Goal: Task Accomplishment & Management: Complete application form

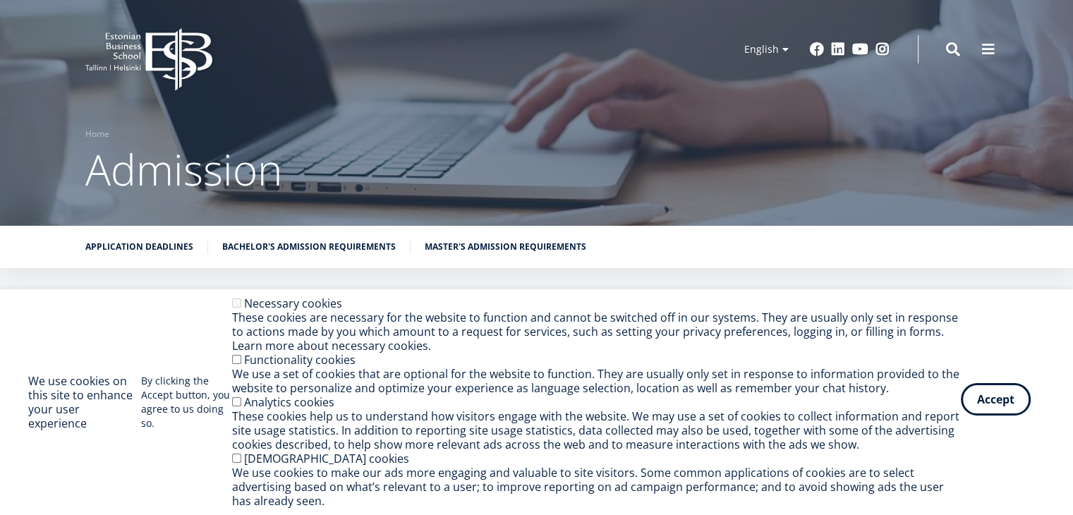
click at [987, 396] on button "Accept" at bounding box center [996, 399] width 70 height 32
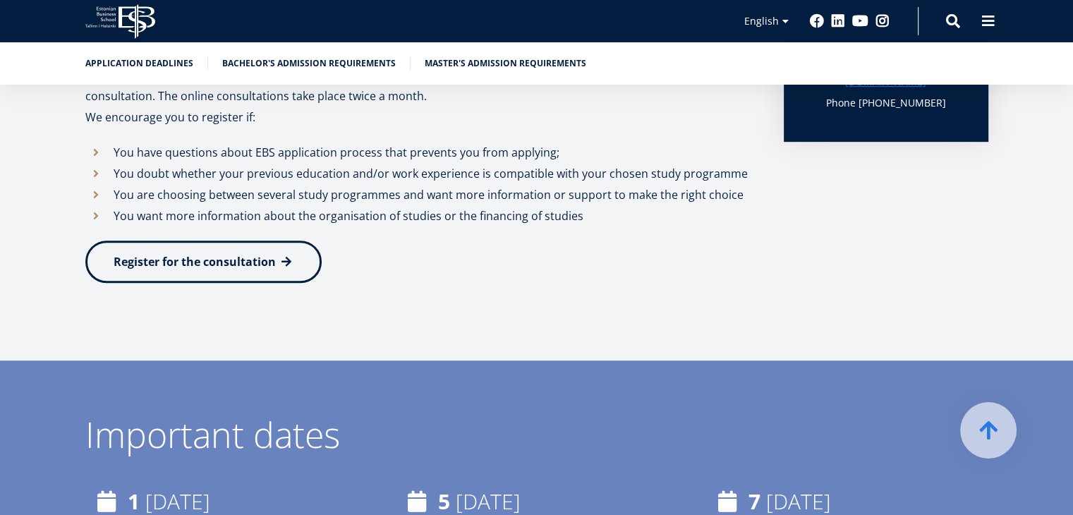
scroll to position [592, 0]
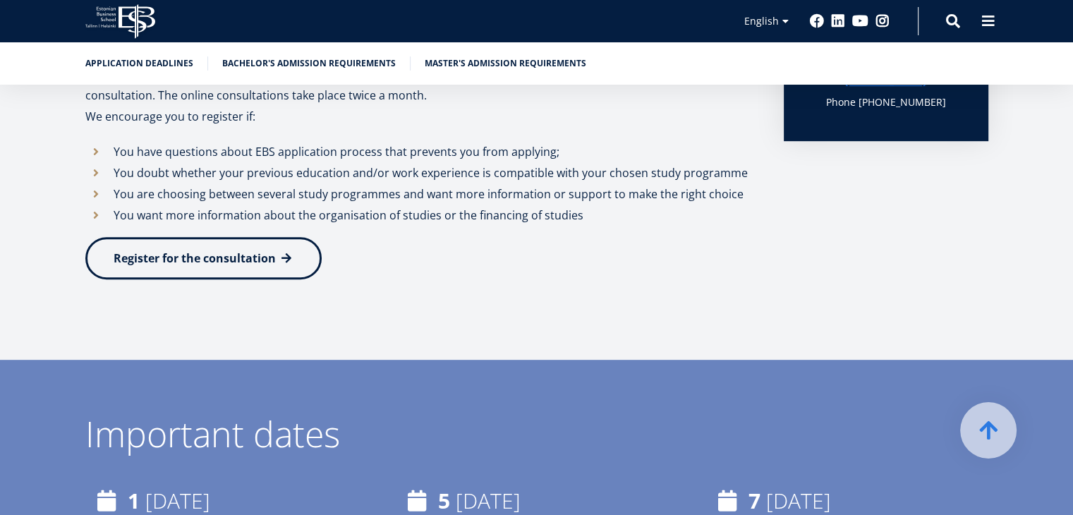
click at [212, 269] on link "Register for the consultation" at bounding box center [203, 258] width 236 height 42
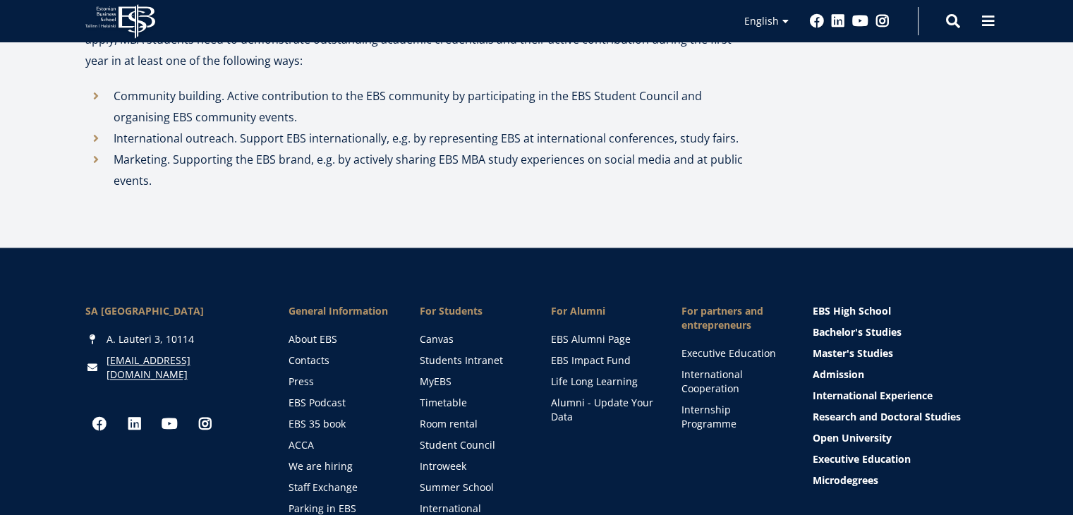
scroll to position [1652, 0]
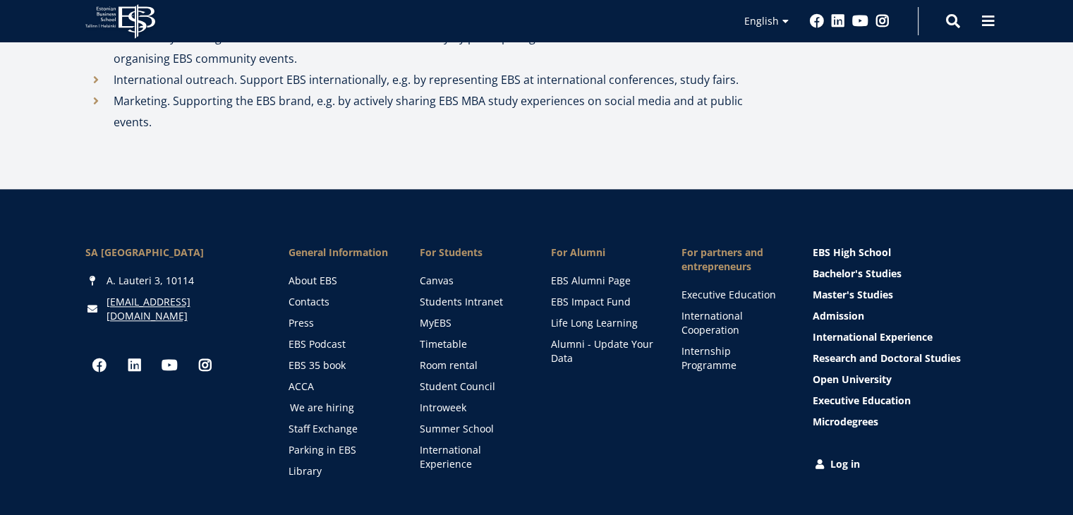
click at [322, 401] on link "We are hiring" at bounding box center [341, 408] width 103 height 14
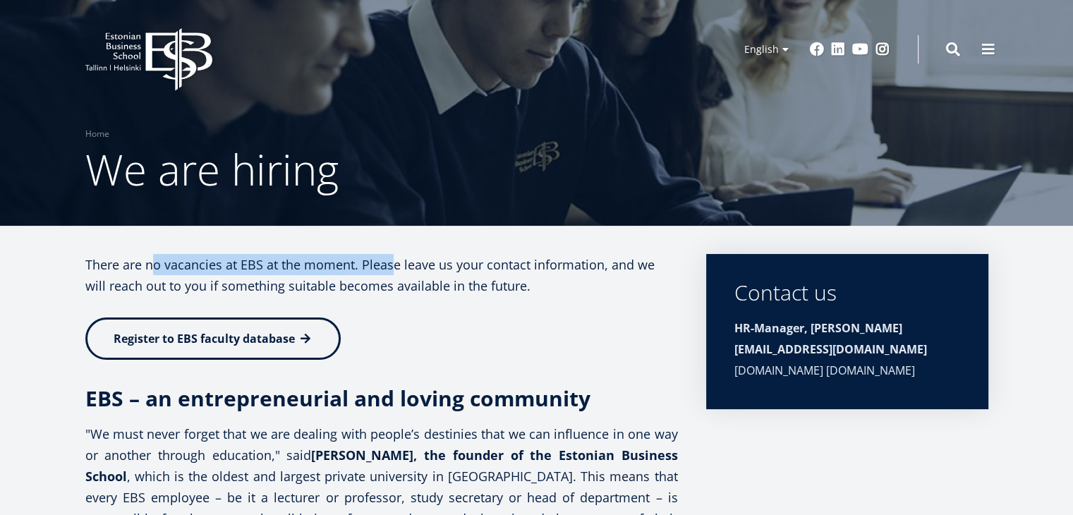
drag, startPoint x: 153, startPoint y: 267, endPoint x: 391, endPoint y: 261, distance: 237.8
click at [391, 261] on p "There are no vacancies at EBS at the moment. Please leave us your contact infor…" at bounding box center [381, 275] width 592 height 42
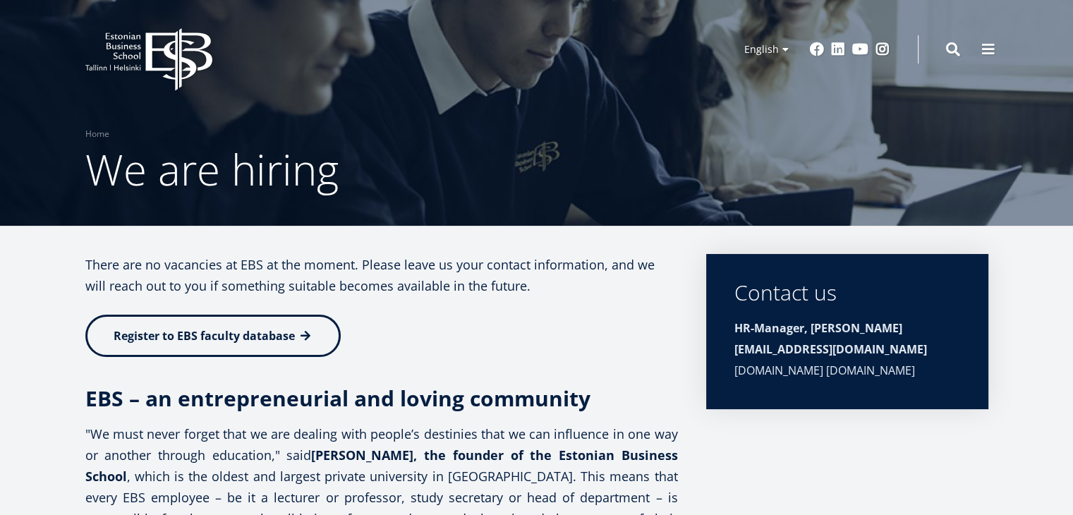
click at [289, 339] on span "Register to EBS faculty database" at bounding box center [204, 336] width 181 height 16
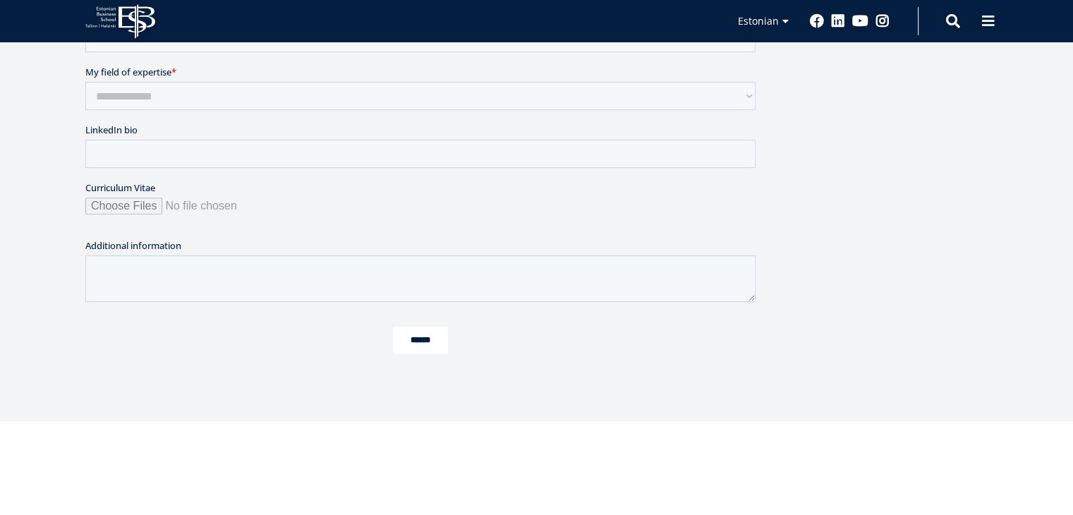
scroll to position [536, 0]
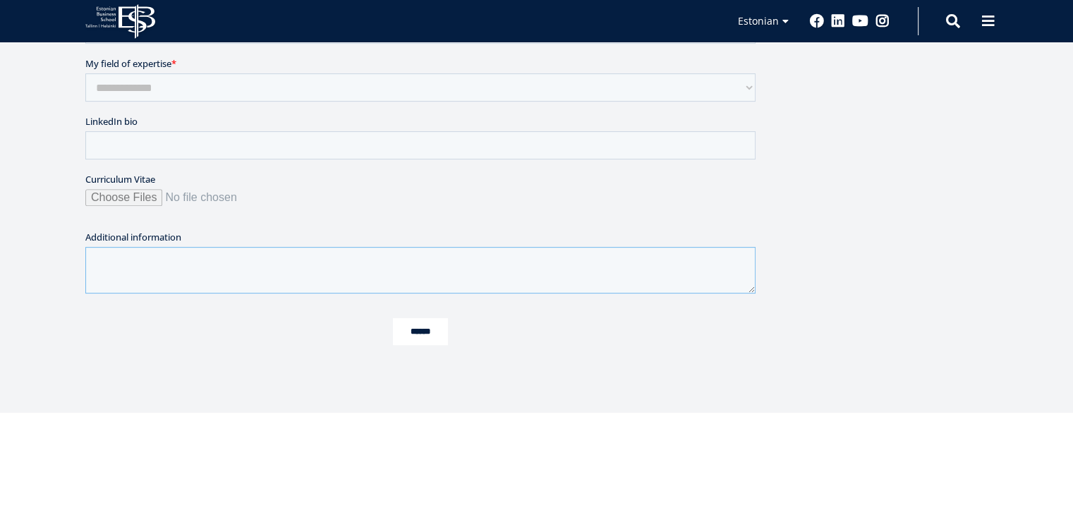
click at [123, 260] on textarea "Additional information" at bounding box center [420, 270] width 670 height 47
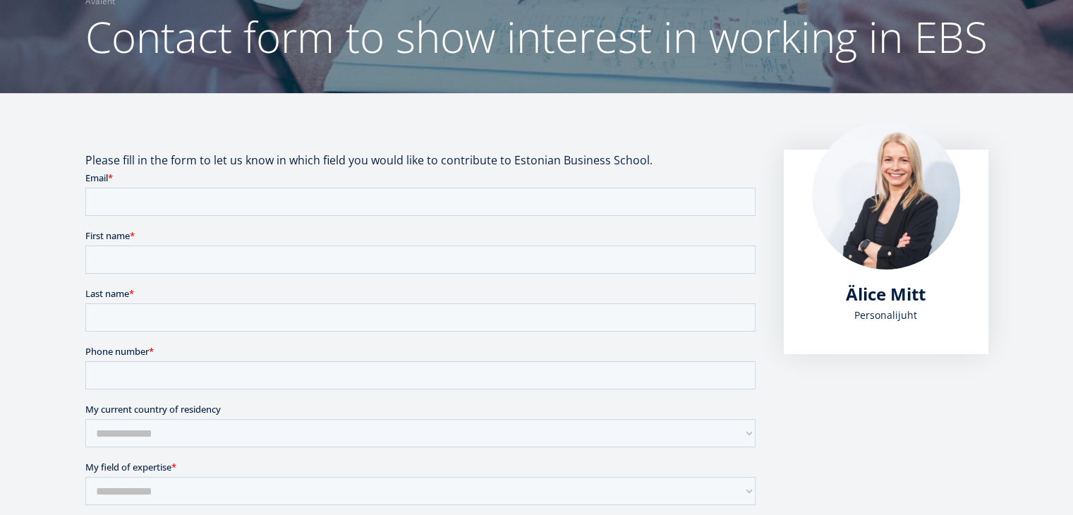
scroll to position [169, 0]
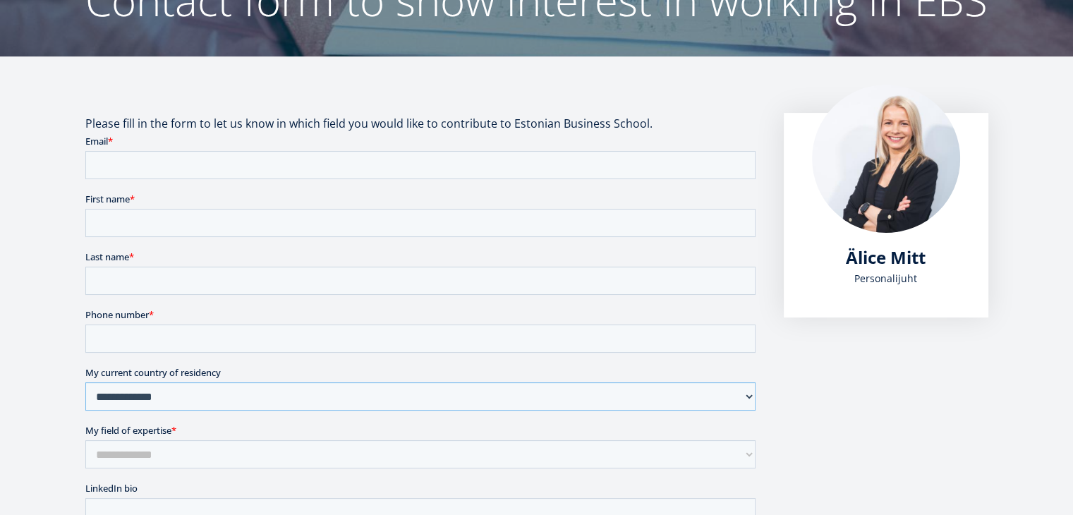
click at [153, 400] on select "**********" at bounding box center [420, 396] width 670 height 28
click at [137, 464] on select "**********" at bounding box center [420, 454] width 670 height 28
click at [8, 319] on article "Please fill in the form to let us know in which field you would like to contrib…" at bounding box center [536, 508] width 1073 height 905
click at [154, 174] on input "Email *" at bounding box center [420, 165] width 670 height 28
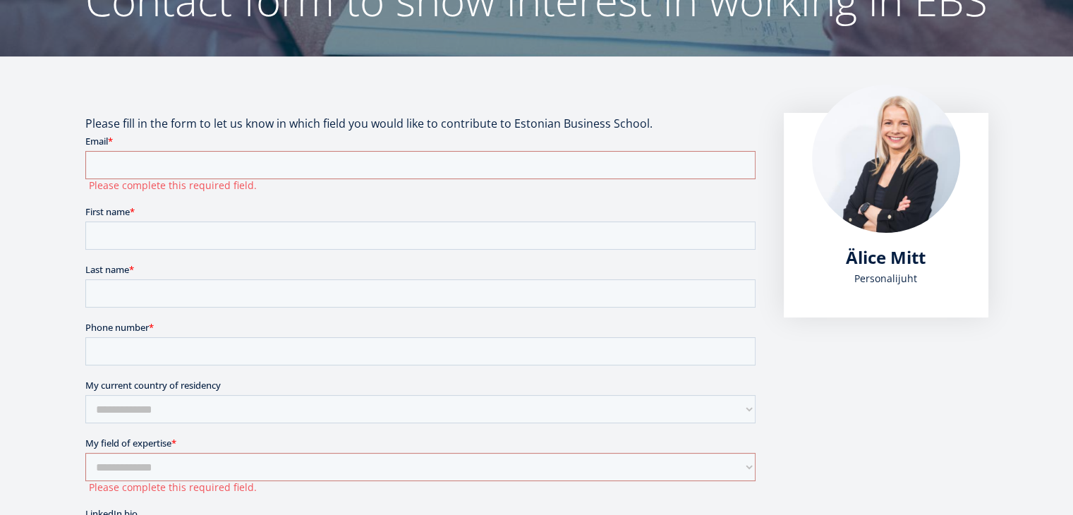
scroll to position [231, 0]
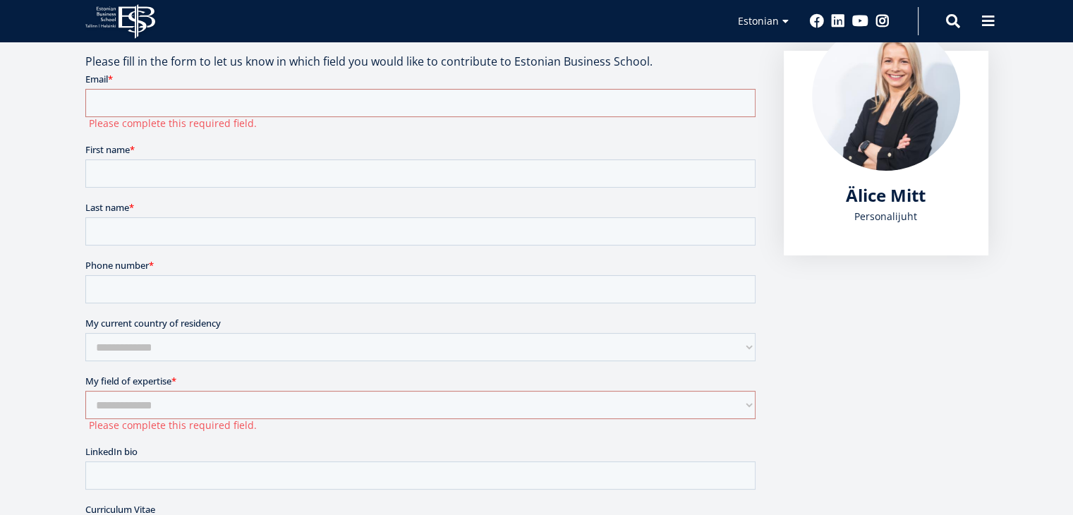
click at [116, 353] on form "**********" at bounding box center [420, 379] width 670 height 615
click at [116, 347] on select "**********" at bounding box center [420, 347] width 670 height 28
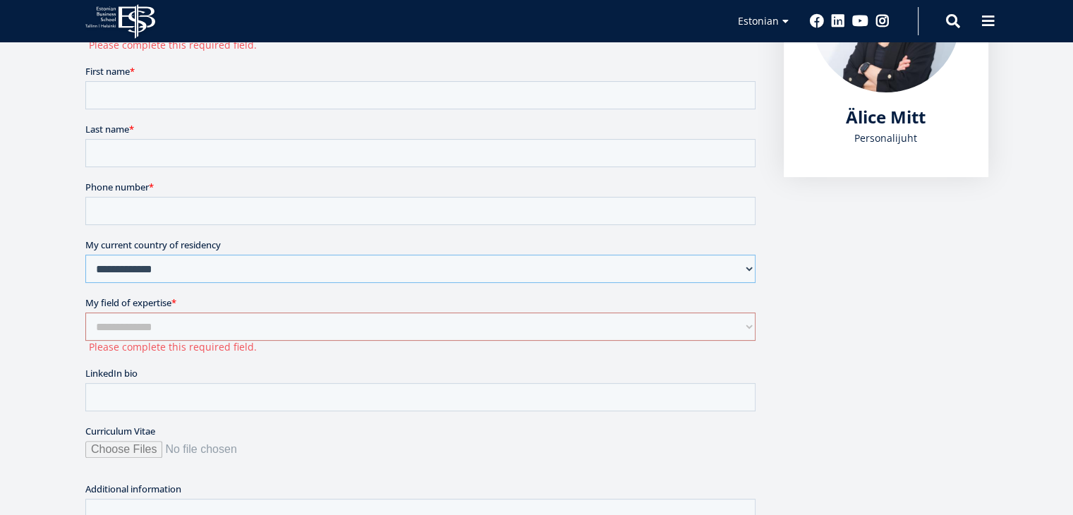
scroll to position [310, 0]
click at [118, 402] on input "LinkedIn bio" at bounding box center [420, 396] width 670 height 28
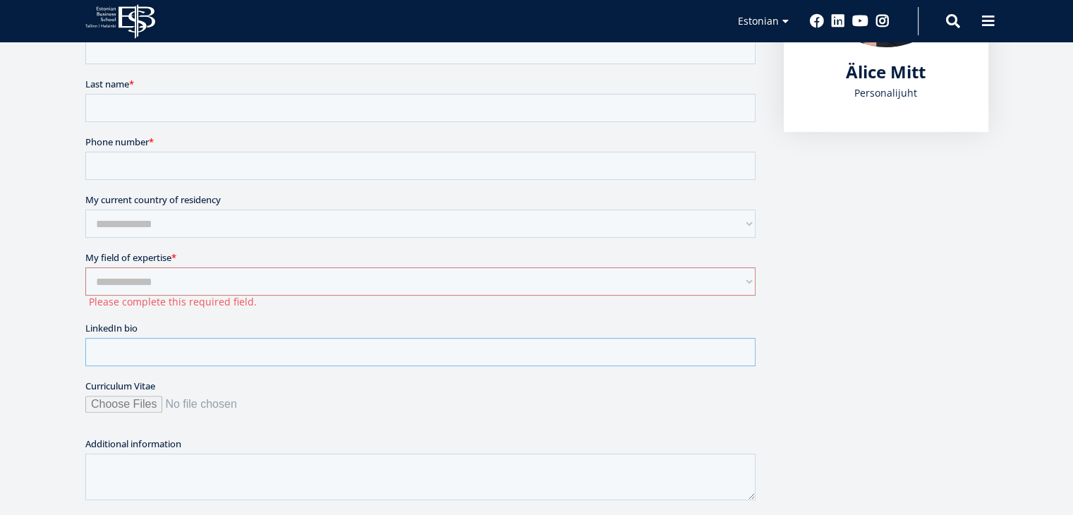
scroll to position [363, 0]
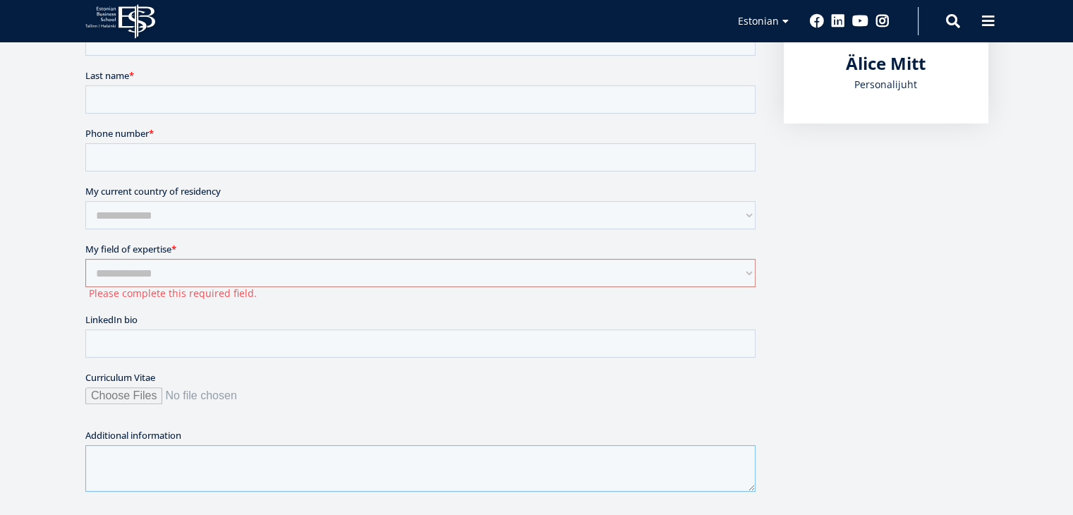
click at [137, 464] on textarea "Additional information" at bounding box center [420, 468] width 670 height 47
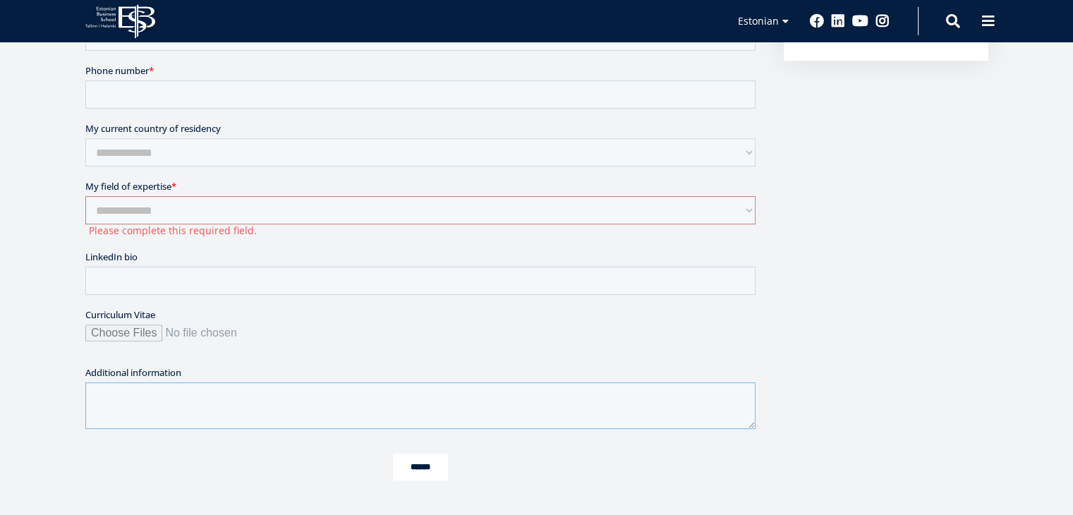
scroll to position [428, 0]
click at [123, 329] on input "Curriculum Vitae" at bounding box center [420, 336] width 670 height 28
click at [796, 300] on aside "Älice Mitt Personalijuht" at bounding box center [886, 171] width 205 height 635
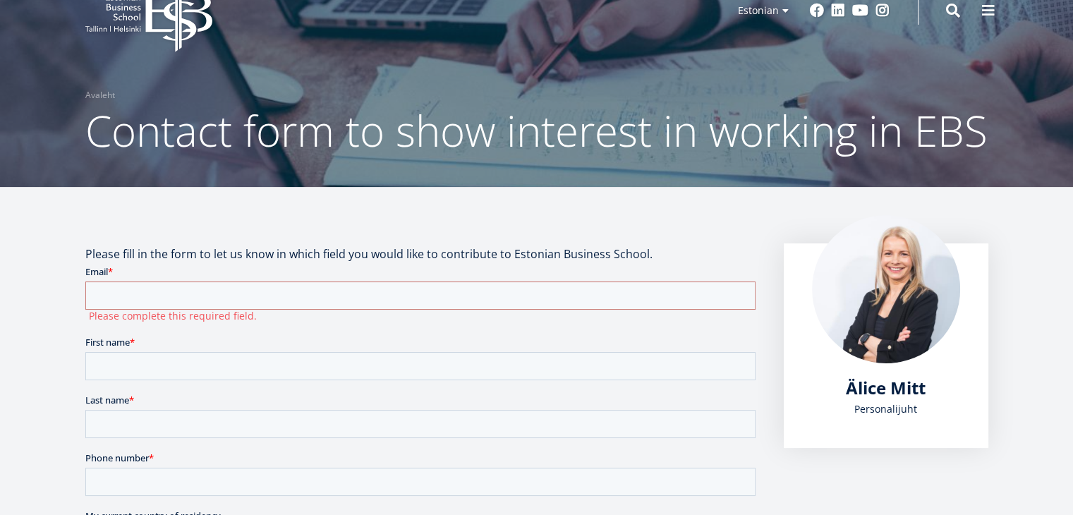
scroll to position [37, 0]
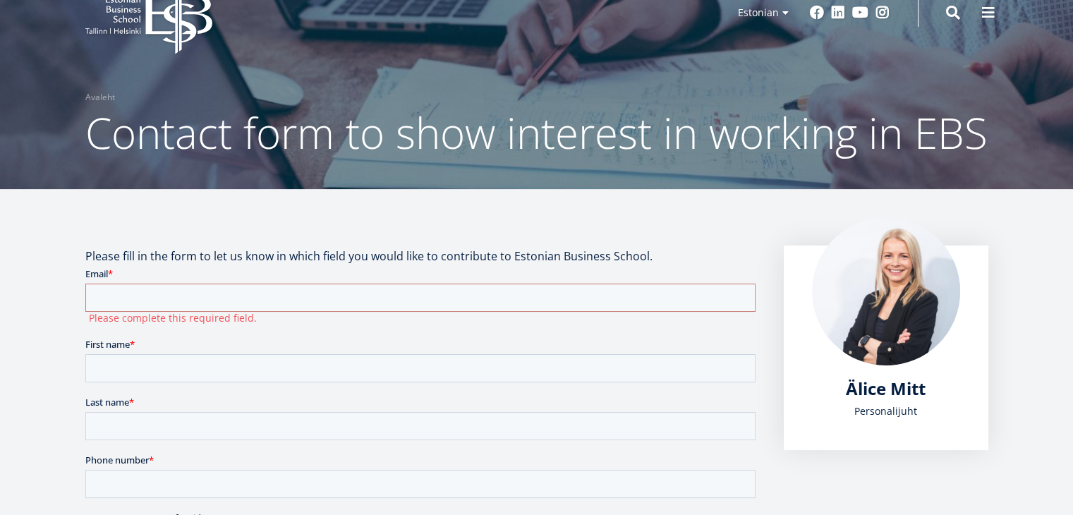
click at [853, 384] on span "Älice Mitt" at bounding box center [886, 388] width 80 height 23
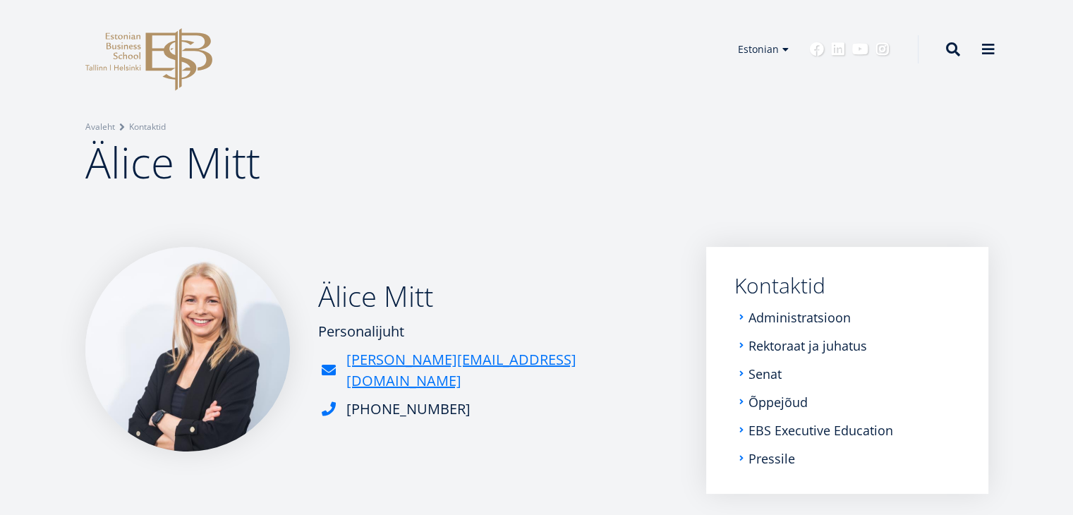
drag, startPoint x: 310, startPoint y: 291, endPoint x: 493, endPoint y: 439, distance: 235.2
click at [493, 439] on div "[PERSON_NAME] Mitt [GEOGRAPHIC_DATA] [PERSON_NAME][EMAIL_ADDRESS][DOMAIN_NAME] …" at bounding box center [381, 349] width 592 height 205
drag, startPoint x: 493, startPoint y: 439, endPoint x: 286, endPoint y: 295, distance: 252.4
click at [286, 295] on div "[PERSON_NAME] Mitt [GEOGRAPHIC_DATA] [PERSON_NAME][EMAIL_ADDRESS][DOMAIN_NAME] …" at bounding box center [381, 349] width 592 height 205
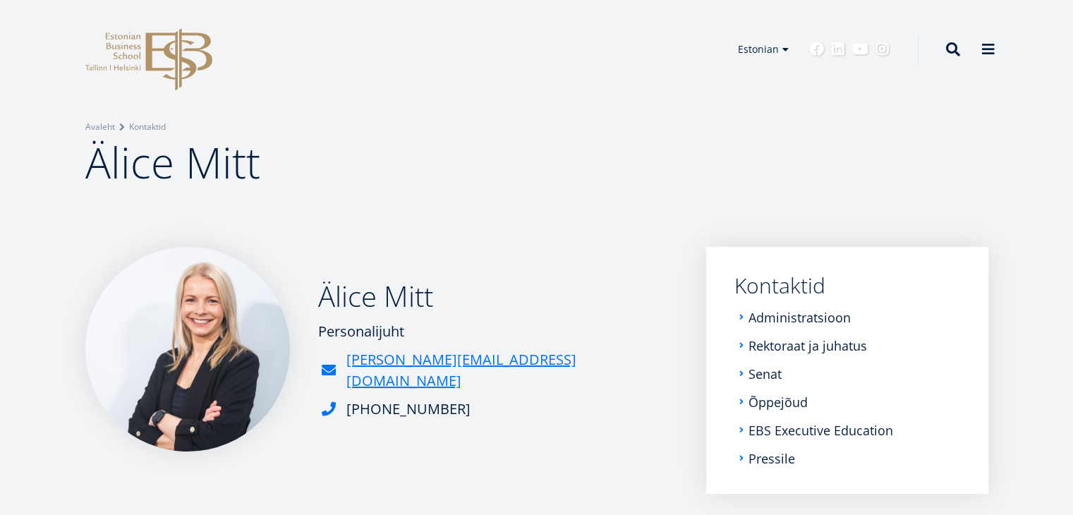
click at [300, 245] on div "Breadcrumb Avaleht Kontaktid [PERSON_NAME] Mitt" at bounding box center [536, 123] width 1073 height 247
drag, startPoint x: 307, startPoint y: 290, endPoint x: 468, endPoint y: 435, distance: 217.2
click at [468, 435] on div "[PERSON_NAME] Mitt [GEOGRAPHIC_DATA] [PERSON_NAME][EMAIL_ADDRESS][DOMAIN_NAME] …" at bounding box center [381, 349] width 592 height 205
click at [468, 435] on div "Älice Mitt Personalijuht alice.mitt@ebs.ee +372 665 1346" at bounding box center [381, 349] width 592 height 205
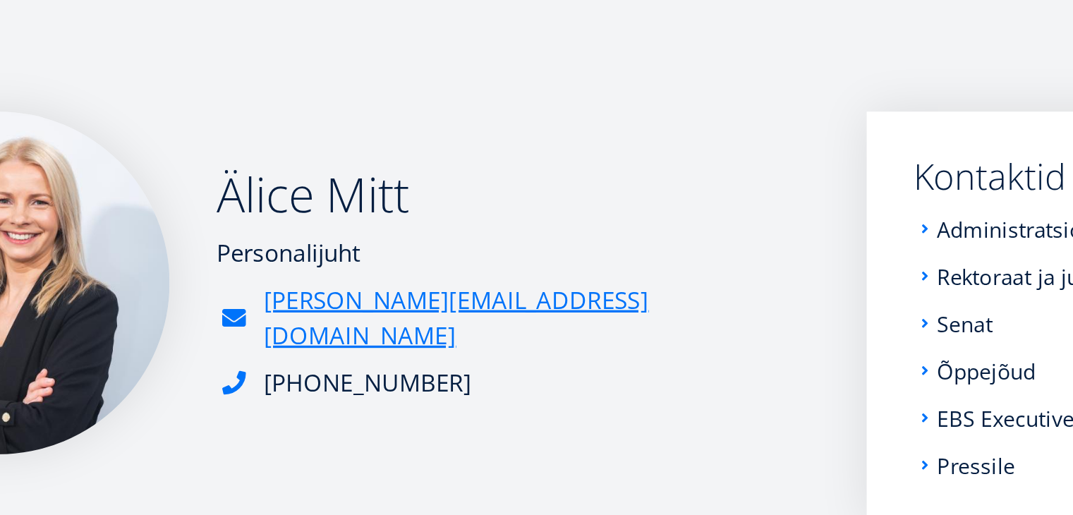
scroll to position [6, 0]
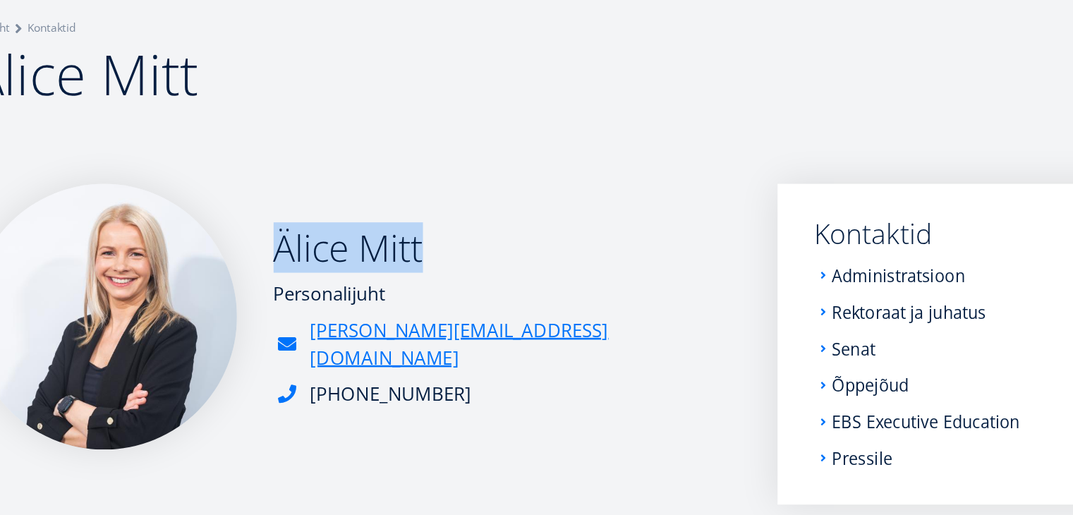
drag, startPoint x: 310, startPoint y: 293, endPoint x: 459, endPoint y: 293, distance: 149.5
click at [459, 293] on div "Älice Mitt Personalijuht alice.mitt@ebs.ee +372 665 1346" at bounding box center [381, 343] width 592 height 205
copy h2 "Älice Mitt"
